Goal: Task Accomplishment & Management: Manage account settings

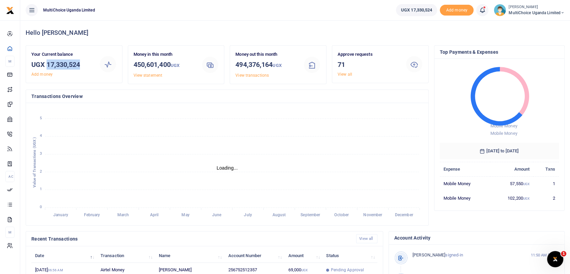
drag, startPoint x: 48, startPoint y: 63, endPoint x: 91, endPoint y: 63, distance: 43.2
click at [91, 63] on h3 "UGX 17,330,524" at bounding box center [62, 64] width 62 height 10
copy h3 "17,330,524"
click at [347, 72] on link "View all" at bounding box center [345, 74] width 15 height 5
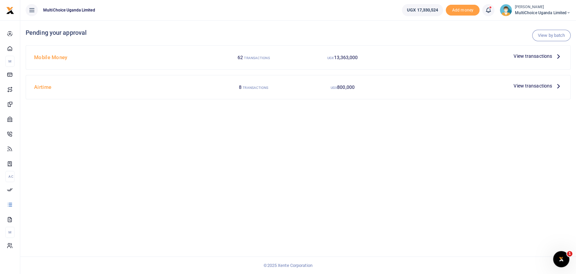
click at [520, 85] on span "View transactions" at bounding box center [533, 85] width 38 height 7
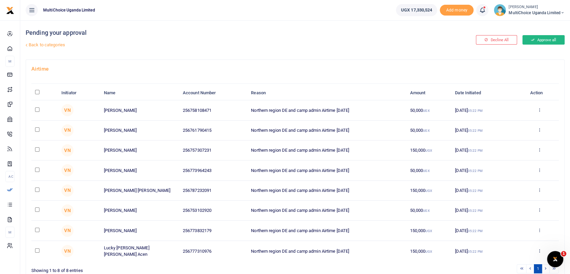
click at [549, 40] on button "Approve all" at bounding box center [544, 39] width 42 height 9
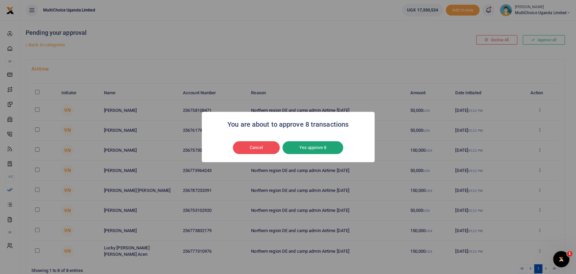
click at [313, 148] on button "Yes approve 8" at bounding box center [312, 147] width 61 height 13
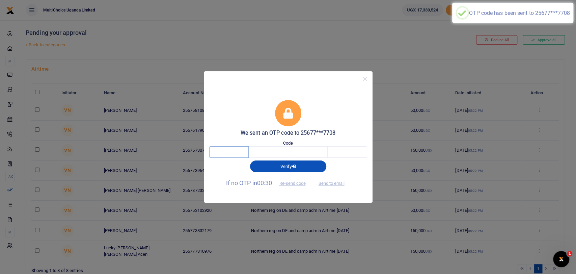
click at [230, 150] on input "text" at bounding box center [228, 151] width 39 height 11
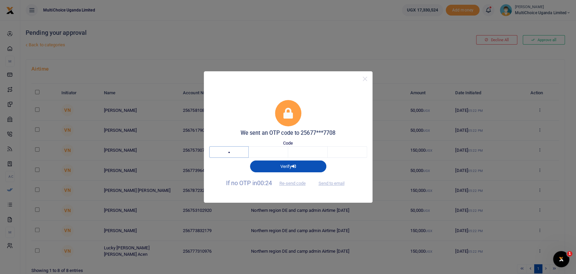
type input "1"
type input "6"
type input "9"
type input "7"
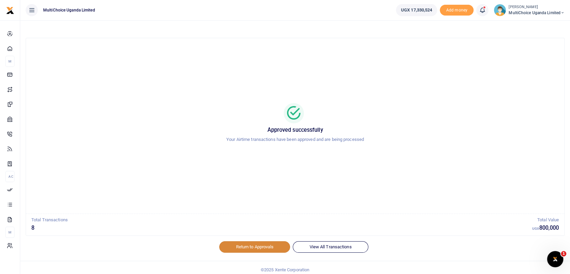
click at [264, 248] on link "Return to Approvals" at bounding box center [254, 246] width 71 height 11
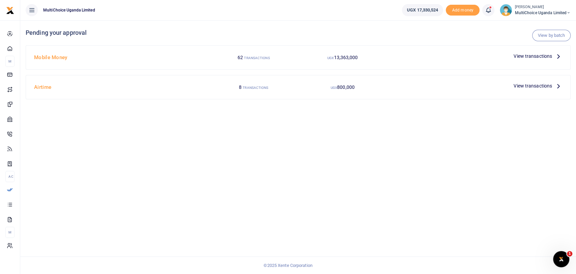
click at [531, 53] on span "View transactions" at bounding box center [533, 55] width 38 height 7
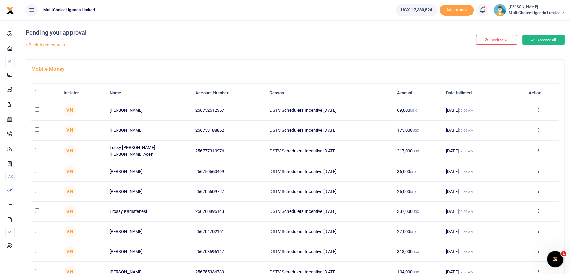
click at [535, 39] on button "Approve all" at bounding box center [544, 39] width 42 height 9
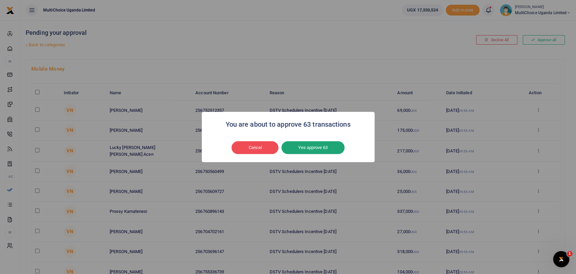
click at [317, 148] on button "Yes approve 63" at bounding box center [312, 147] width 63 height 13
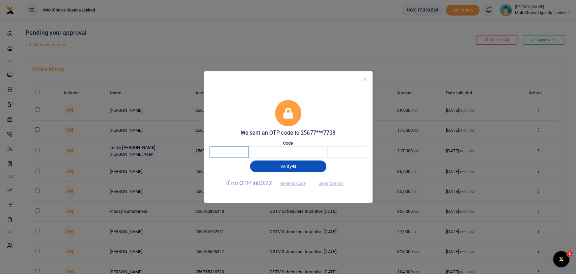
click at [228, 155] on input "text" at bounding box center [228, 151] width 39 height 11
type input "5"
type input "9"
type input "4"
type input "7"
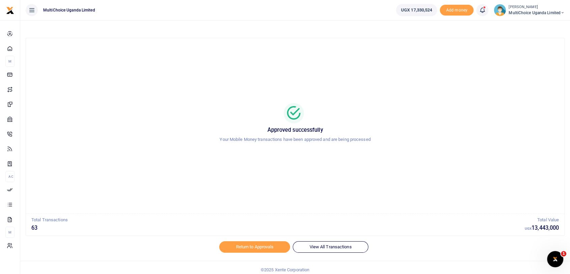
click at [519, 10] on span "MultiChoice Uganda Limited" at bounding box center [537, 13] width 56 height 6
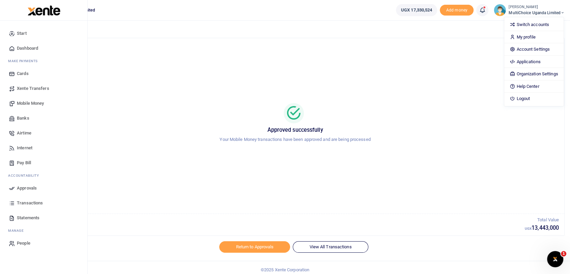
click at [27, 50] on span "Dashboard" at bounding box center [27, 48] width 21 height 7
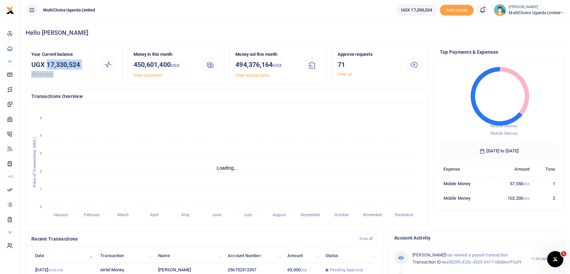
drag, startPoint x: 47, startPoint y: 63, endPoint x: 100, endPoint y: 63, distance: 53.0
click at [100, 63] on div "Your Current balance UGX 17,330,524 Add money" at bounding box center [74, 64] width 91 height 26
click at [48, 65] on h3 "UGX 17,330,524" at bounding box center [62, 64] width 62 height 10
drag, startPoint x: 48, startPoint y: 64, endPoint x: 75, endPoint y: 65, distance: 26.3
click at [75, 65] on h3 "UGX 17,330,524" at bounding box center [62, 64] width 62 height 10
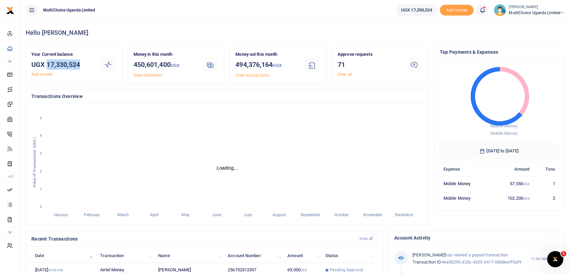
click at [520, 9] on small "[PERSON_NAME]" at bounding box center [537, 7] width 56 height 6
click at [521, 26] on link "Switch accounts" at bounding box center [533, 24] width 59 height 9
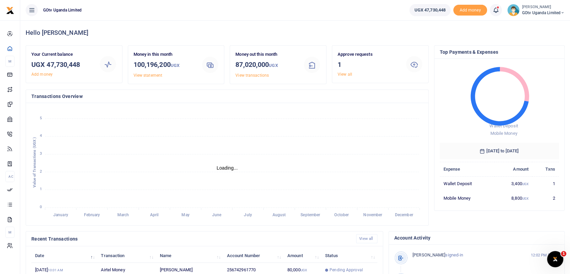
scroll to position [6, 6]
drag, startPoint x: 48, startPoint y: 64, endPoint x: 94, endPoint y: 66, distance: 46.0
click at [94, 66] on div "Your Current balance UGX 47,730,448 Add money" at bounding box center [63, 64] width 68 height 26
copy h3 "47,730,448"
drag, startPoint x: 348, startPoint y: 71, endPoint x: 348, endPoint y: 74, distance: 3.4
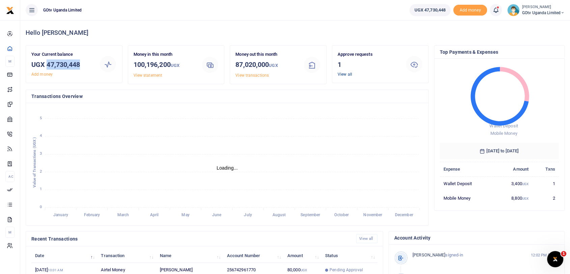
click at [348, 72] on link "View all" at bounding box center [345, 74] width 15 height 5
